Goal: Information Seeking & Learning: Find specific fact

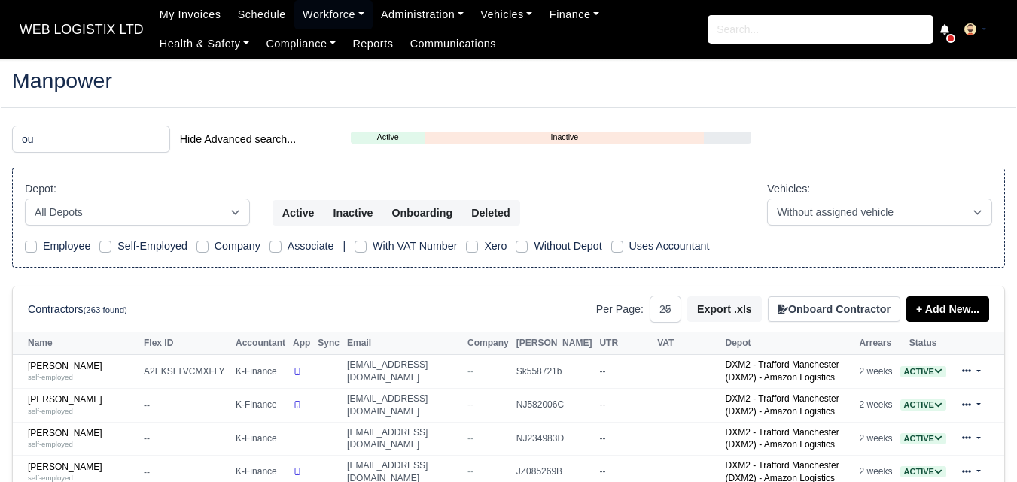
select select "25"
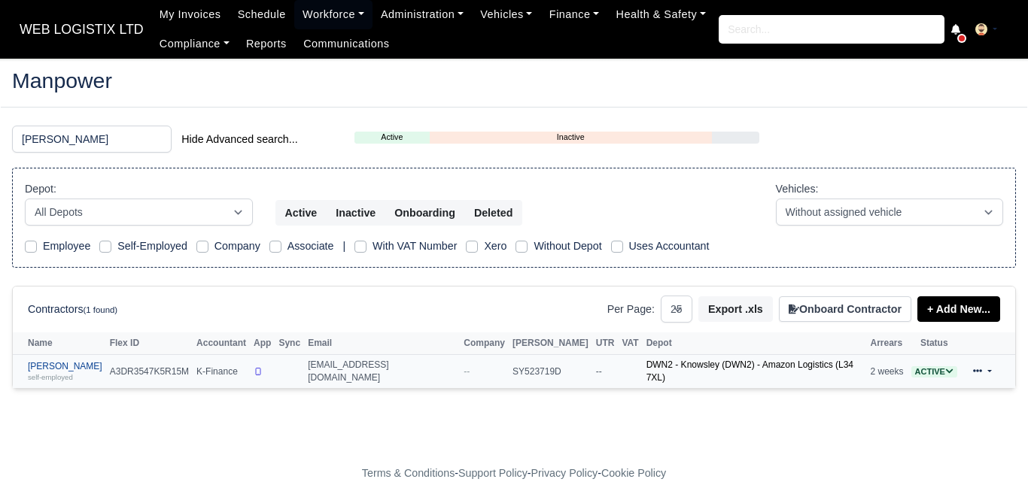
type input "ousmane"
click at [77, 380] on div "self-employed" at bounding box center [65, 377] width 75 height 11
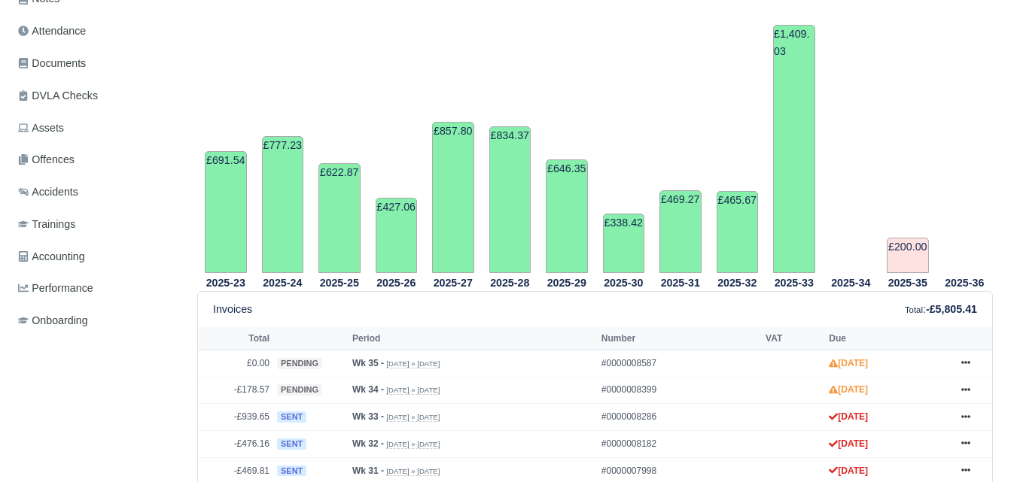
scroll to position [461, 0]
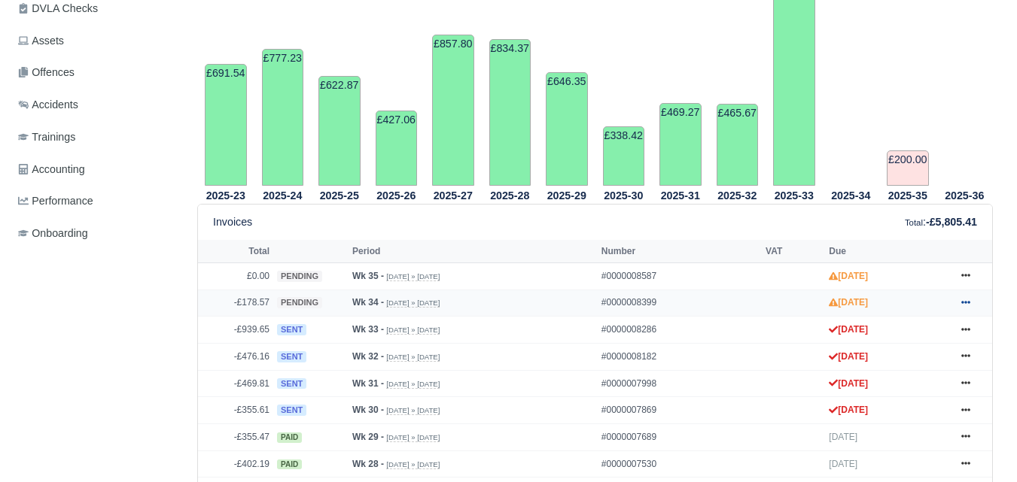
click at [963, 304] on icon at bounding box center [965, 302] width 9 height 3
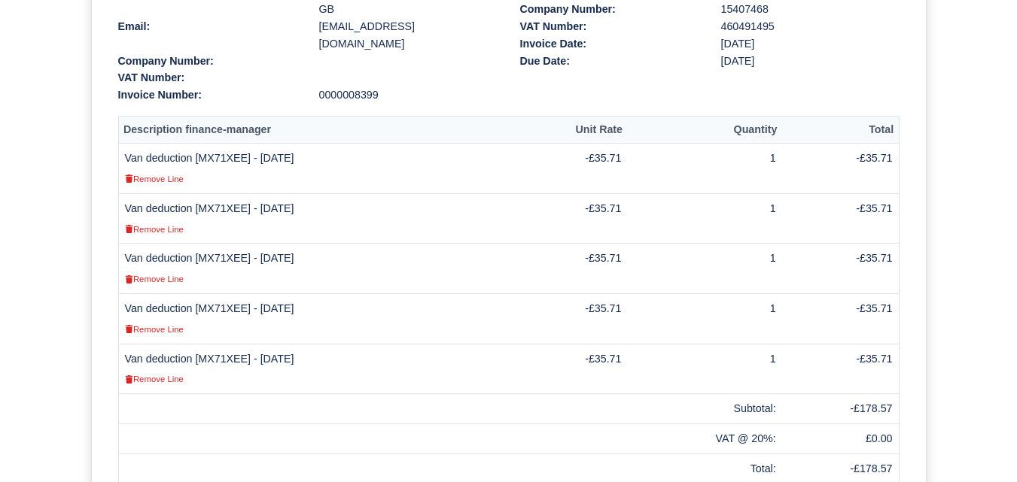
scroll to position [450, 0]
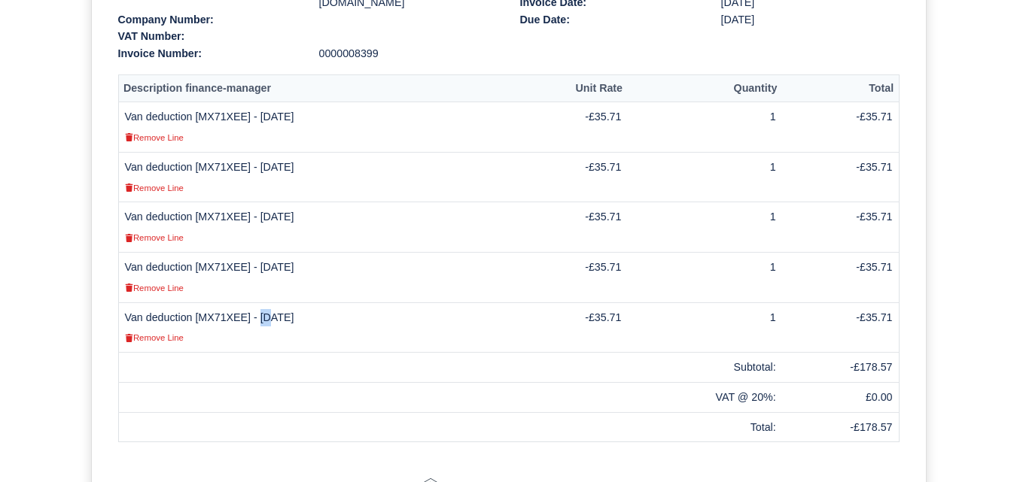
drag, startPoint x: 257, startPoint y: 295, endPoint x: 266, endPoint y: 302, distance: 11.9
click at [266, 303] on td "Van deduction [MX71XEE] - [DATE] Remove Line" at bounding box center [312, 328] width 388 height 50
click at [285, 306] on td "Van deduction [MX71XEE] - [DATE] Remove Line" at bounding box center [312, 328] width 388 height 50
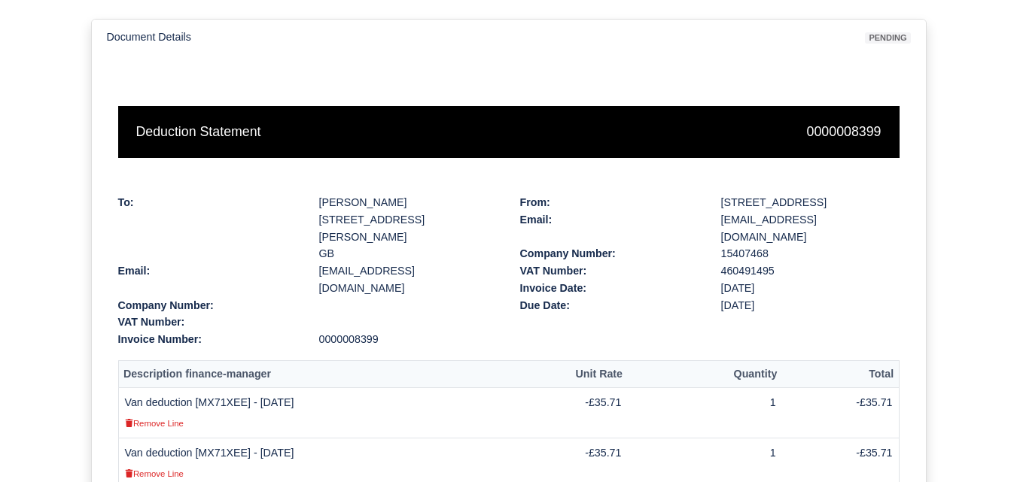
scroll to position [127, 0]
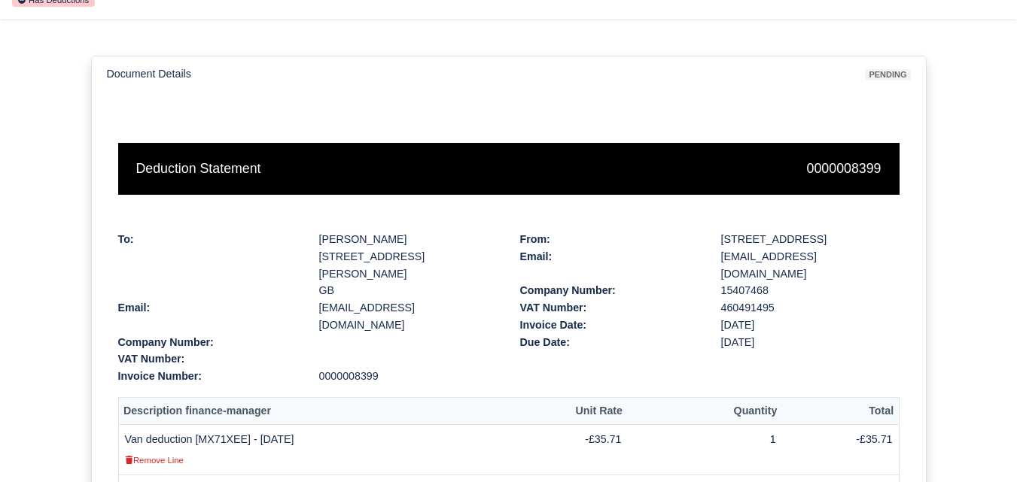
click at [526, 317] on div "Invoice Date:" at bounding box center [609, 325] width 201 height 17
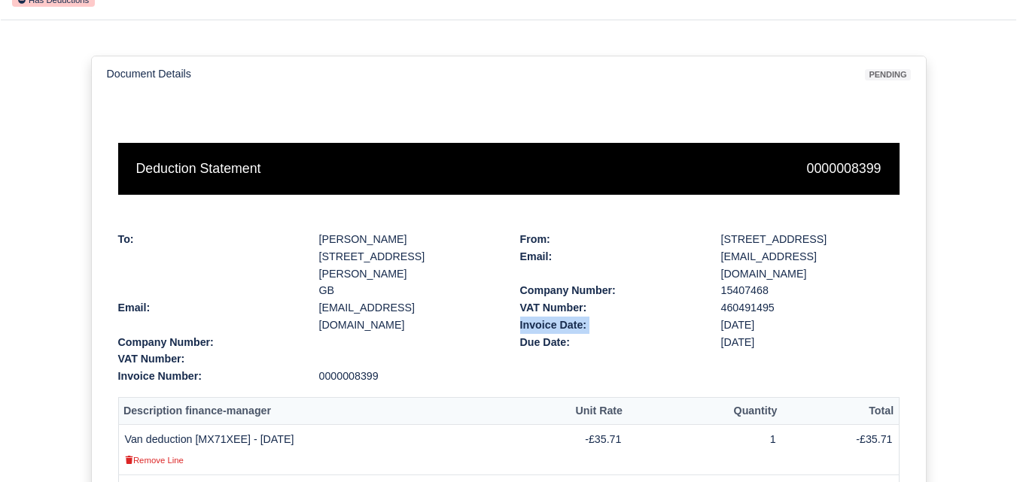
click at [526, 317] on div "Invoice Date:" at bounding box center [609, 325] width 201 height 17
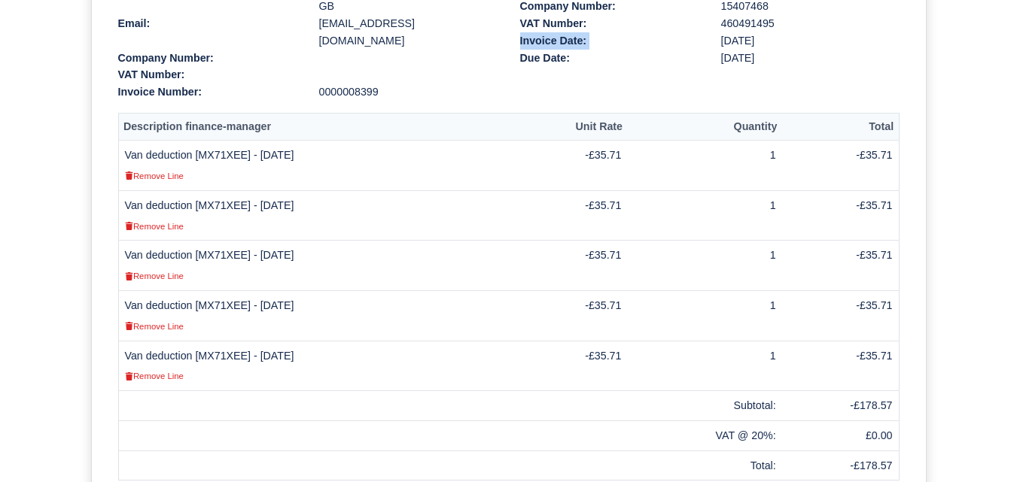
scroll to position [437, 0]
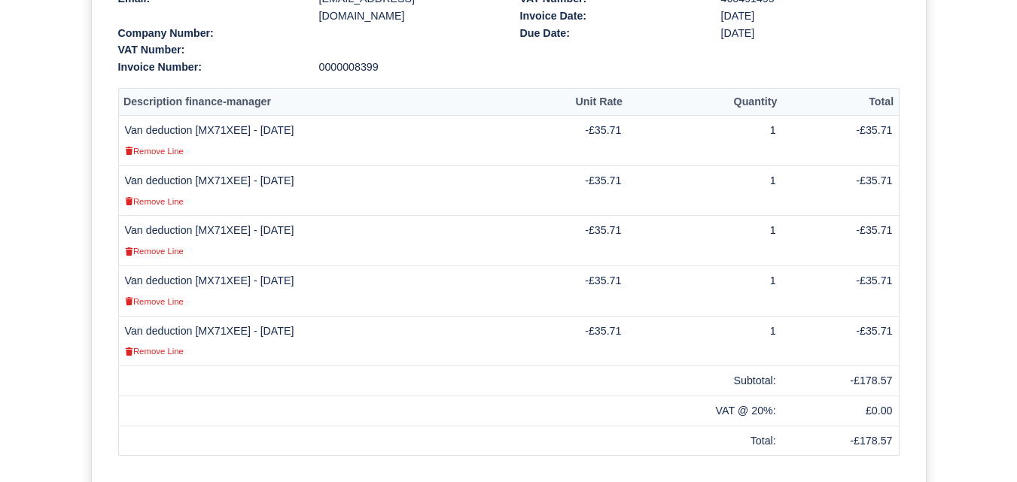
click at [302, 376] on td at bounding box center [312, 382] width 388 height 30
drag, startPoint x: 125, startPoint y: 315, endPoint x: 316, endPoint y: 315, distance: 191.2
click at [316, 316] on td "Van deduction [MX71XEE] - [DATE] Remove Line" at bounding box center [312, 341] width 388 height 50
click at [320, 367] on td at bounding box center [312, 382] width 388 height 30
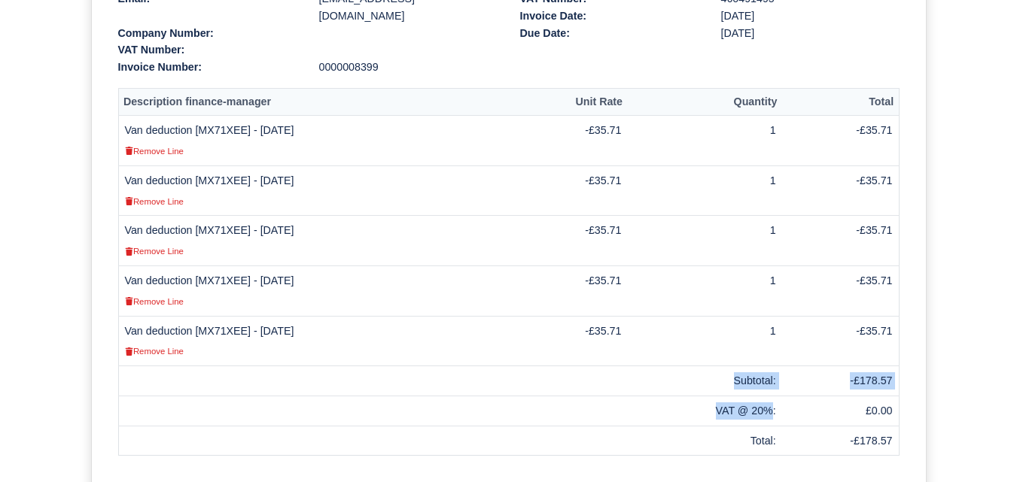
drag, startPoint x: 288, startPoint y: 358, endPoint x: 777, endPoint y: 381, distance: 489.8
click at [777, 381] on tbody "Van deduction [MX71XEE] - [DATE] Remove Line -£35.71 1 -£35.71 Van deduction [M…" at bounding box center [508, 286] width 781 height 340
click at [781, 396] on td "VAT @ 20%:" at bounding box center [704, 411] width 154 height 30
click at [742, 367] on td "Subtotal:" at bounding box center [704, 382] width 154 height 30
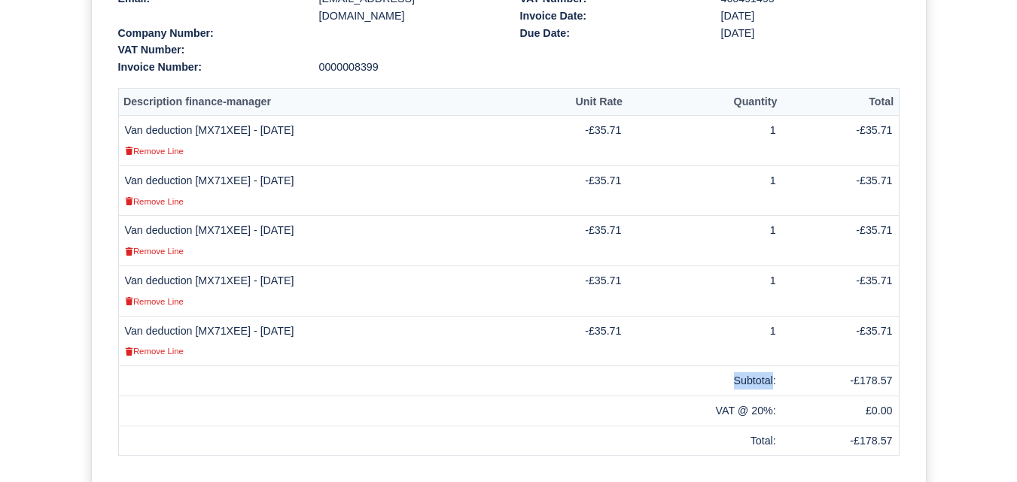
click at [742, 367] on td "Subtotal:" at bounding box center [704, 382] width 154 height 30
click at [760, 373] on td "Subtotal:" at bounding box center [704, 382] width 154 height 30
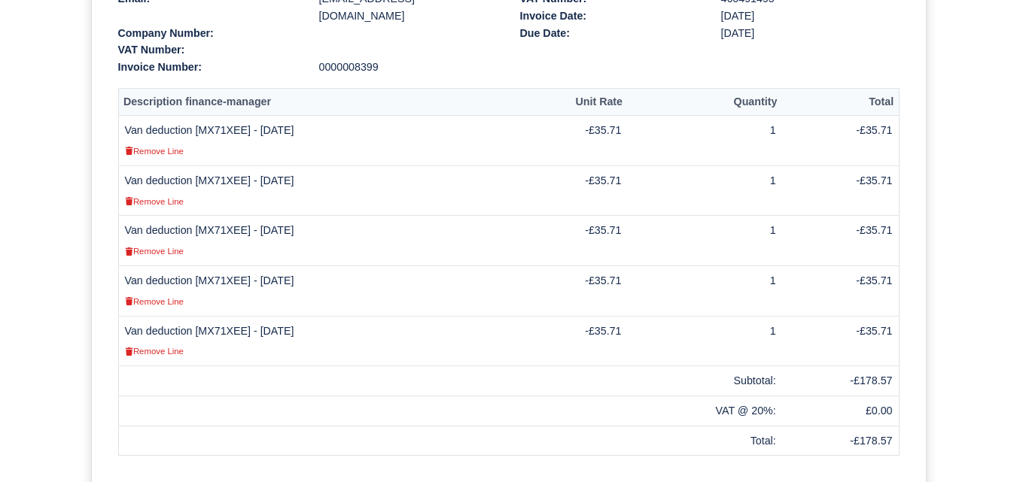
click at [273, 367] on td at bounding box center [312, 382] width 388 height 30
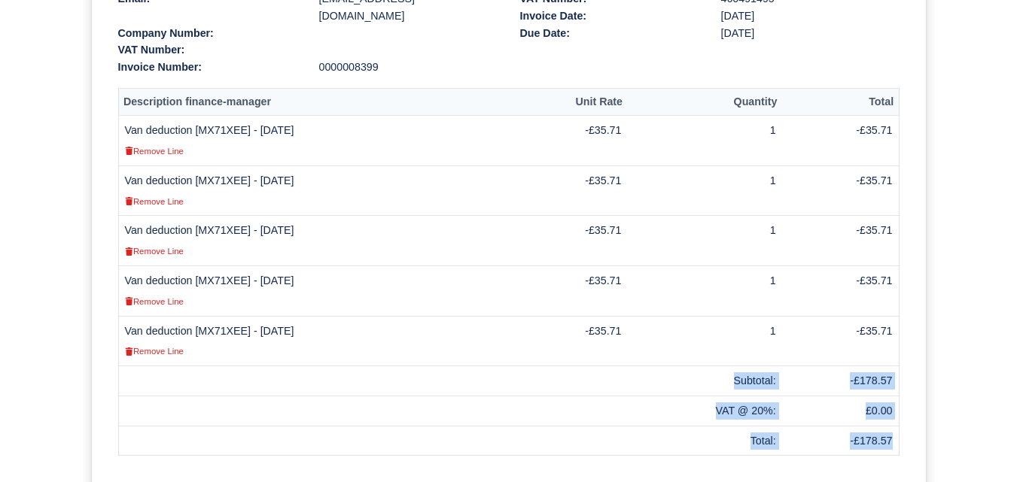
drag, startPoint x: 738, startPoint y: 367, endPoint x: 896, endPoint y: 425, distance: 168.6
click at [896, 425] on tbody "Van deduction [MX71XEE] - [DATE] Remove Line -£35.71 1 -£35.71 Van deduction [M…" at bounding box center [508, 286] width 781 height 340
click at [885, 426] on td "-£178.57" at bounding box center [840, 441] width 117 height 30
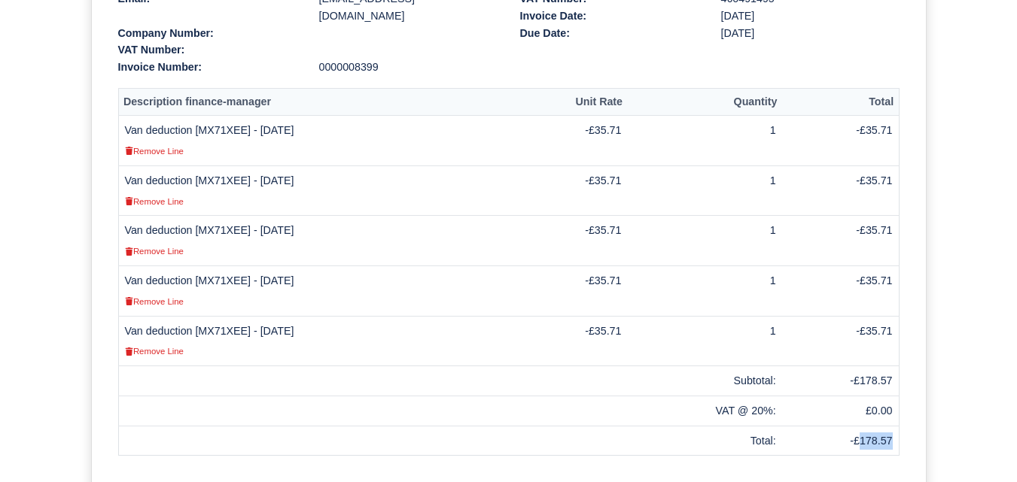
click at [885, 426] on td "-£178.57" at bounding box center [840, 441] width 117 height 30
click at [352, 367] on td at bounding box center [312, 382] width 388 height 30
drag, startPoint x: 603, startPoint y: 311, endPoint x: 643, endPoint y: 315, distance: 40.1
click at [628, 316] on td "-£35.71" at bounding box center [567, 341] width 121 height 50
click at [576, 398] on td at bounding box center [567, 411] width 121 height 30
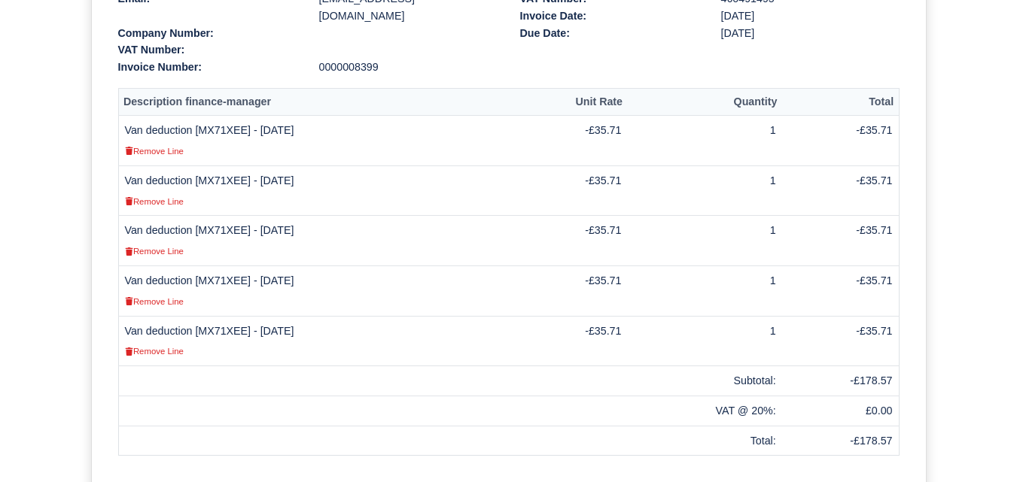
click at [754, 367] on td "Subtotal:" at bounding box center [704, 382] width 154 height 30
click at [982, 372] on div "Document Details pending Deduction Statement 0000008399 To: [PERSON_NAME] [STRE…" at bounding box center [508, 145] width 1017 height 869
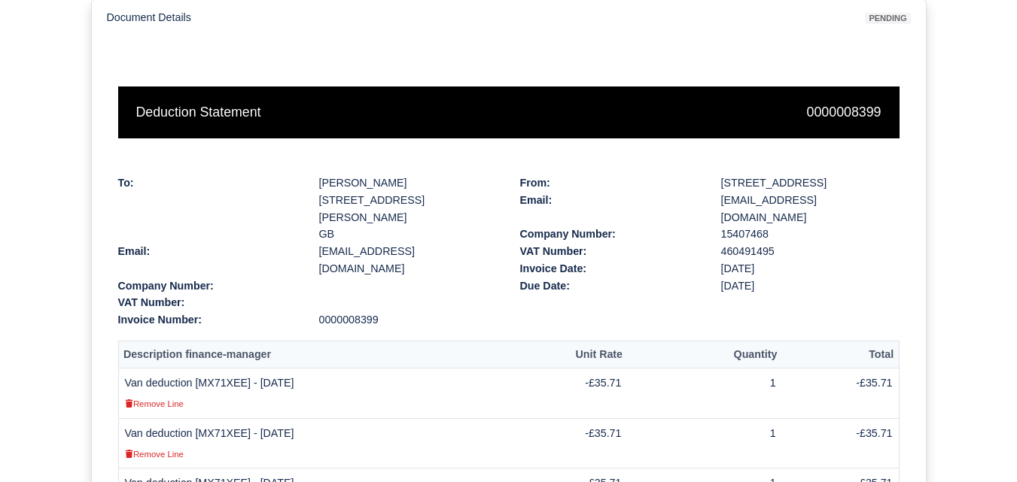
scroll to position [0, 0]
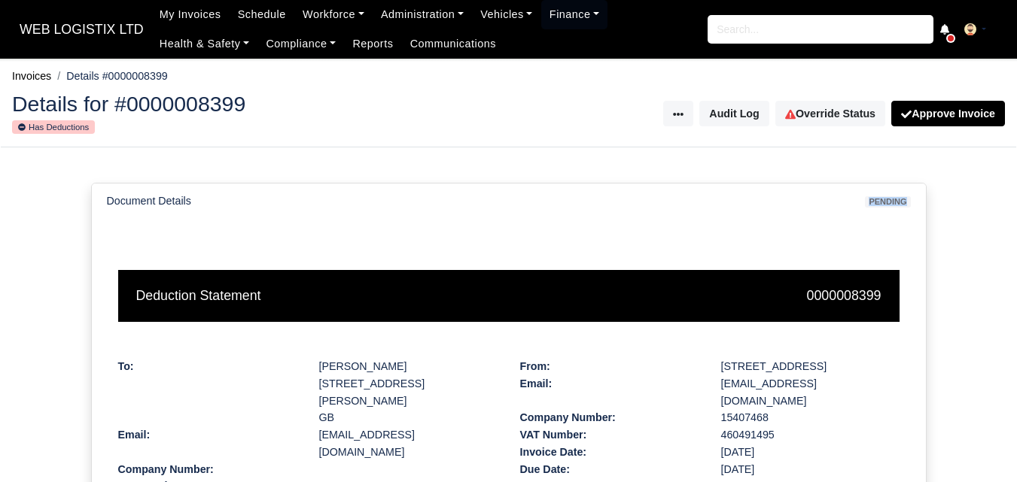
drag, startPoint x: 867, startPoint y: 198, endPoint x: 915, endPoint y: 209, distance: 49.3
click at [915, 209] on div "Document Details pending" at bounding box center [509, 201] width 834 height 35
